Goal: Navigation & Orientation: Understand site structure

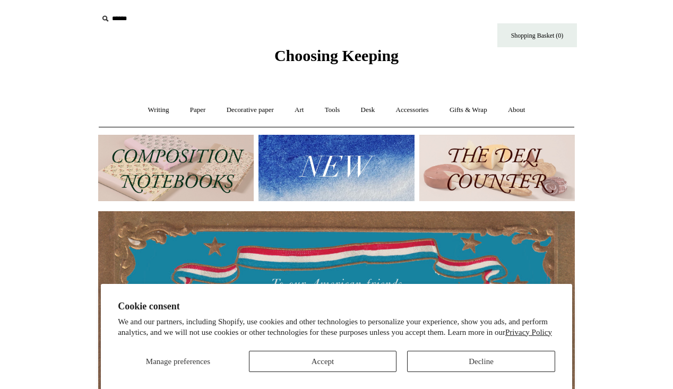
click at [345, 358] on button "Accept" at bounding box center [323, 361] width 148 height 21
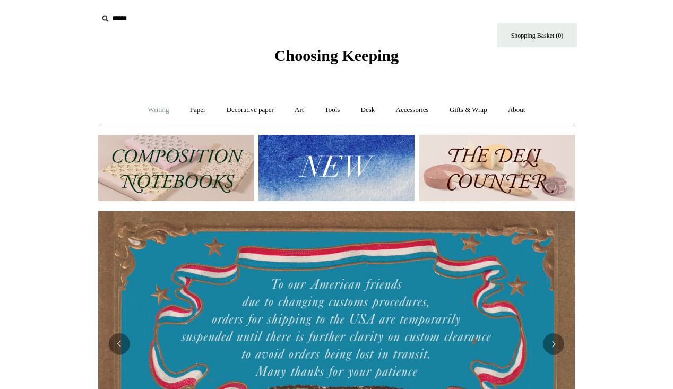
click at [145, 110] on link "Writing +" at bounding box center [159, 110] width 40 height 28
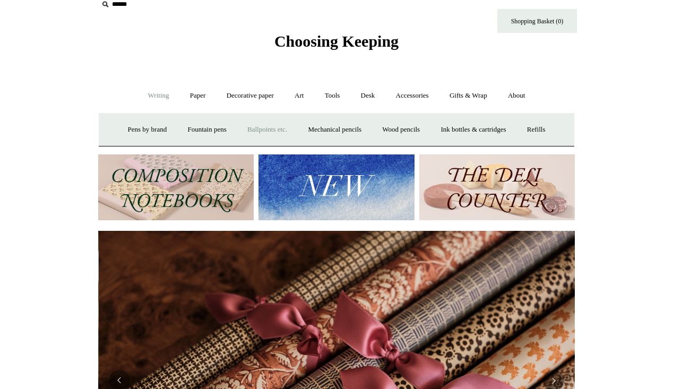
scroll to position [0, 954]
click at [272, 127] on link "Ballpoints etc. +" at bounding box center [267, 130] width 59 height 28
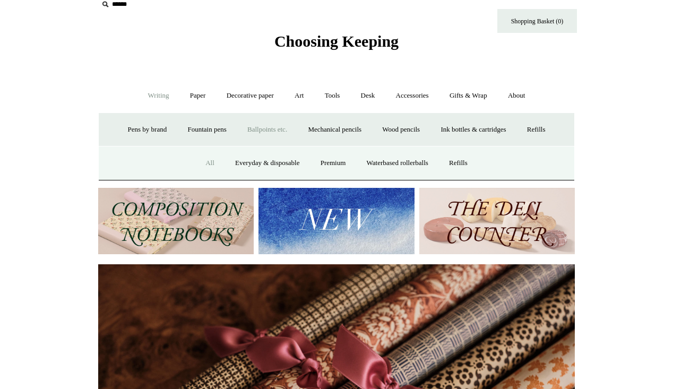
click at [205, 164] on link "All" at bounding box center [210, 163] width 28 height 28
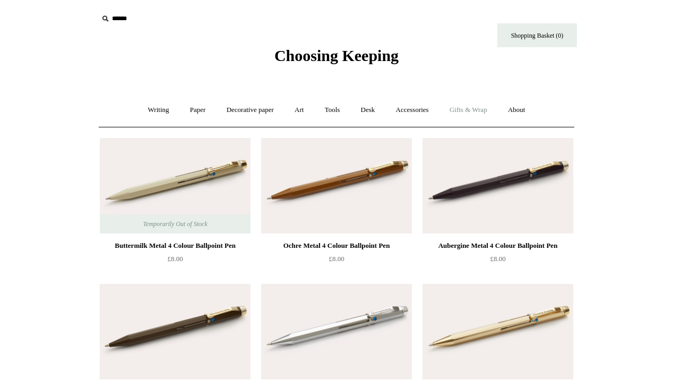
click at [465, 109] on link "Gifts & Wrap +" at bounding box center [468, 110] width 57 height 28
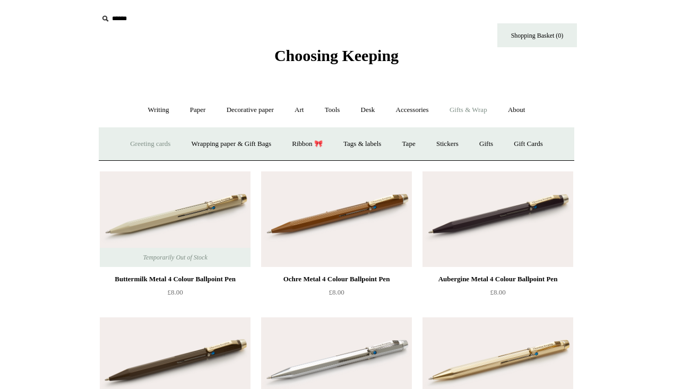
click at [153, 145] on link "Greeting cards +" at bounding box center [150, 144] width 59 height 28
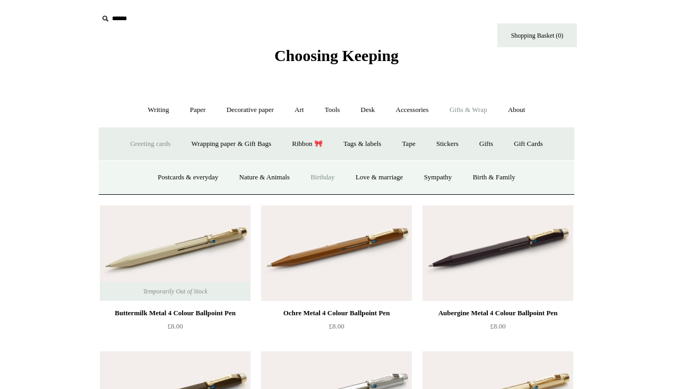
click at [318, 175] on link "Birthday" at bounding box center [323, 178] width 44 height 28
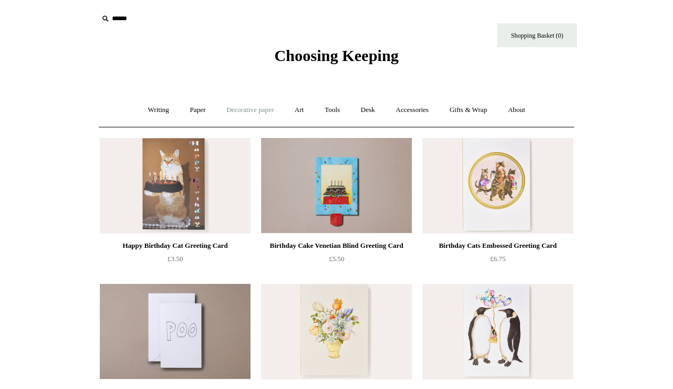
click at [266, 109] on link "Decorative paper +" at bounding box center [250, 110] width 66 height 28
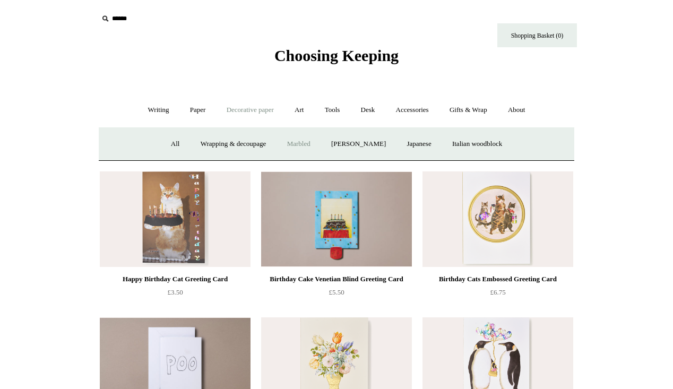
click at [303, 146] on link "Marbled" at bounding box center [299, 144] width 42 height 28
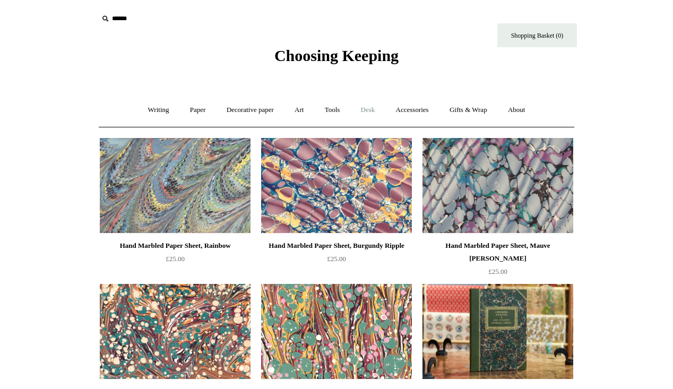
click at [367, 112] on link "Desk +" at bounding box center [368, 110] width 33 height 28
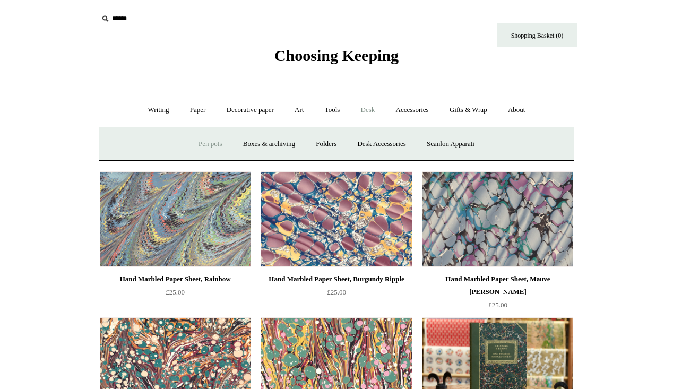
click at [209, 146] on link "Pen pots" at bounding box center [210, 144] width 42 height 28
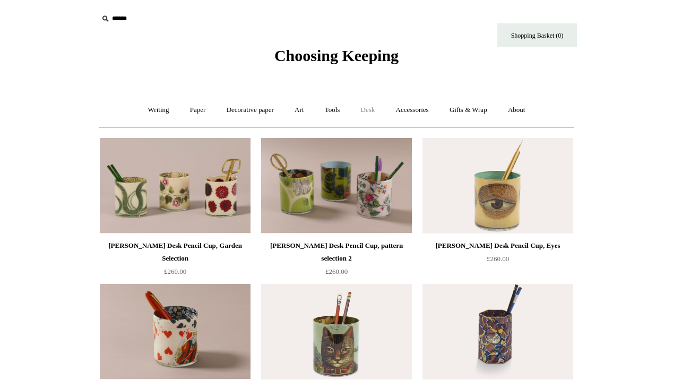
click at [374, 109] on link "Desk +" at bounding box center [368, 110] width 33 height 28
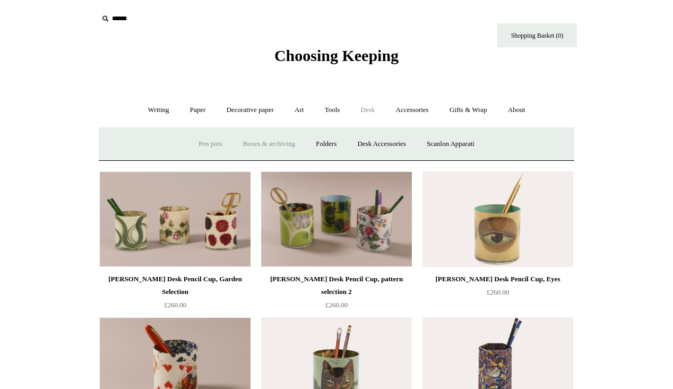
click at [281, 144] on link "Boxes & archiving" at bounding box center [269, 144] width 71 height 28
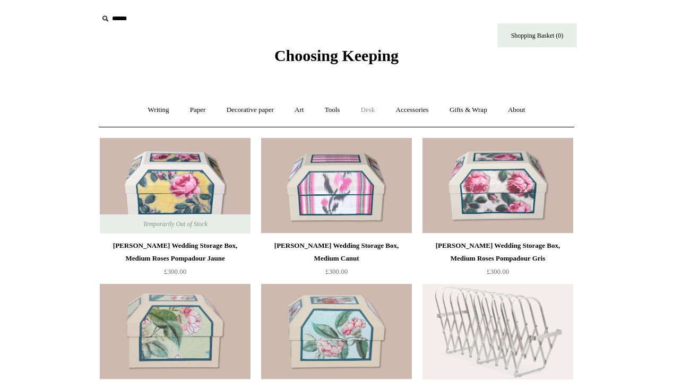
click at [373, 109] on link "Desk +" at bounding box center [368, 110] width 33 height 28
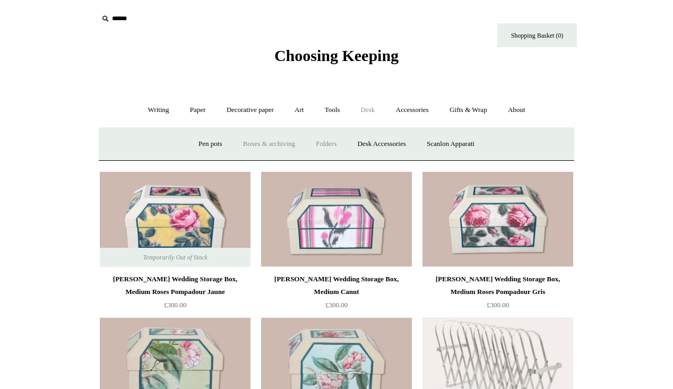
click at [323, 143] on link "Folders" at bounding box center [326, 144] width 40 height 28
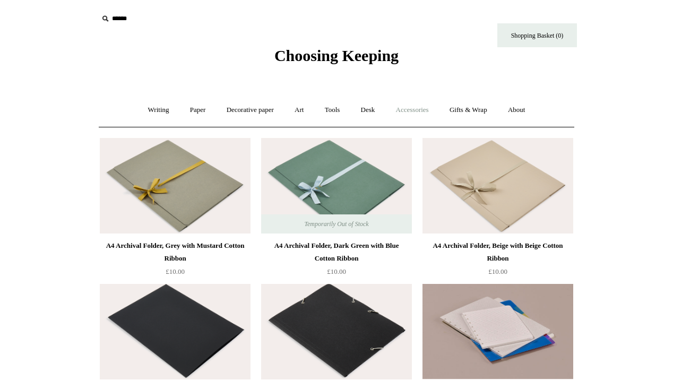
click at [421, 110] on link "Accessories +" at bounding box center [413, 110] width 52 height 28
